Goal: Task Accomplishment & Management: Manage account settings

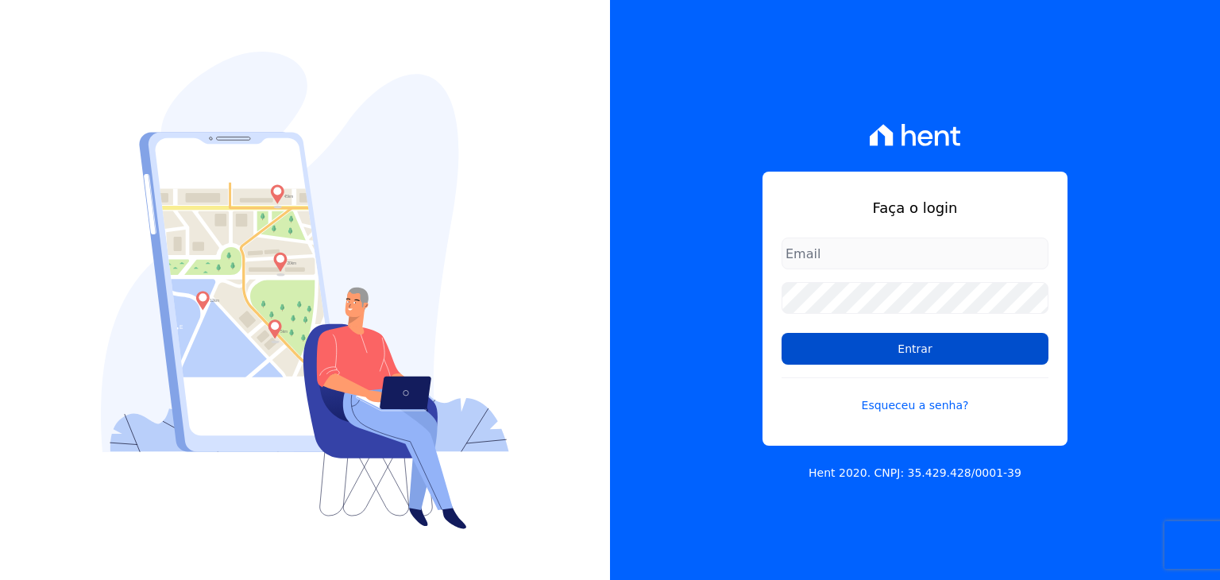
type input "[PERSON_NAME][EMAIL_ADDRESS][DOMAIN_NAME]"
click at [872, 333] on input "Entrar" at bounding box center [915, 349] width 267 height 32
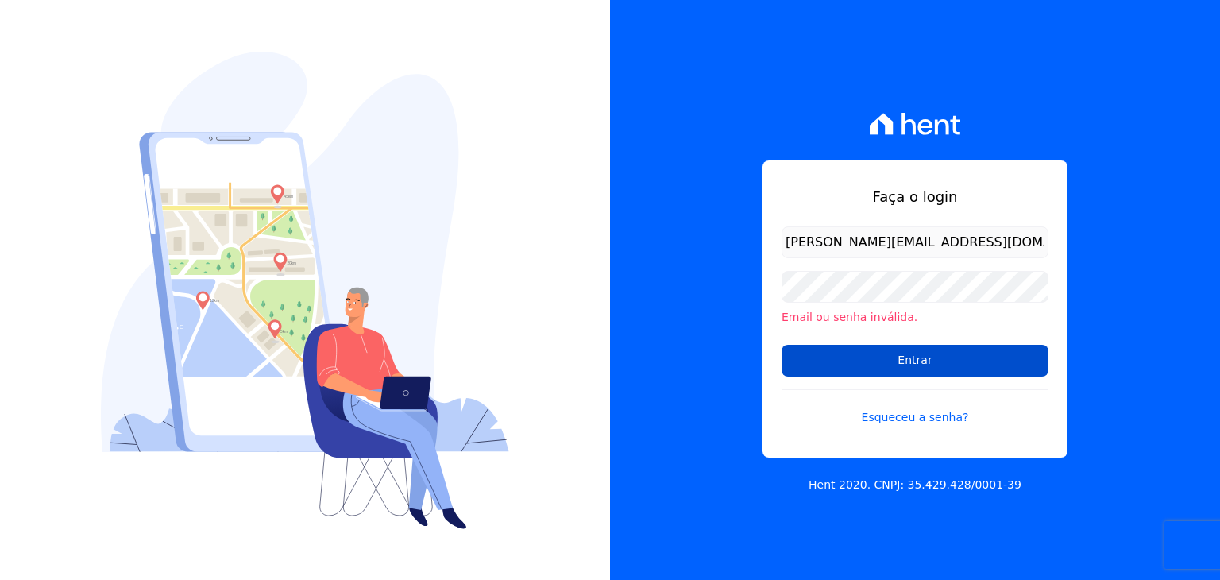
click at [851, 358] on input "Entrar" at bounding box center [915, 361] width 267 height 32
click at [813, 360] on input "Entrar" at bounding box center [915, 361] width 267 height 32
